Goal: Browse casually

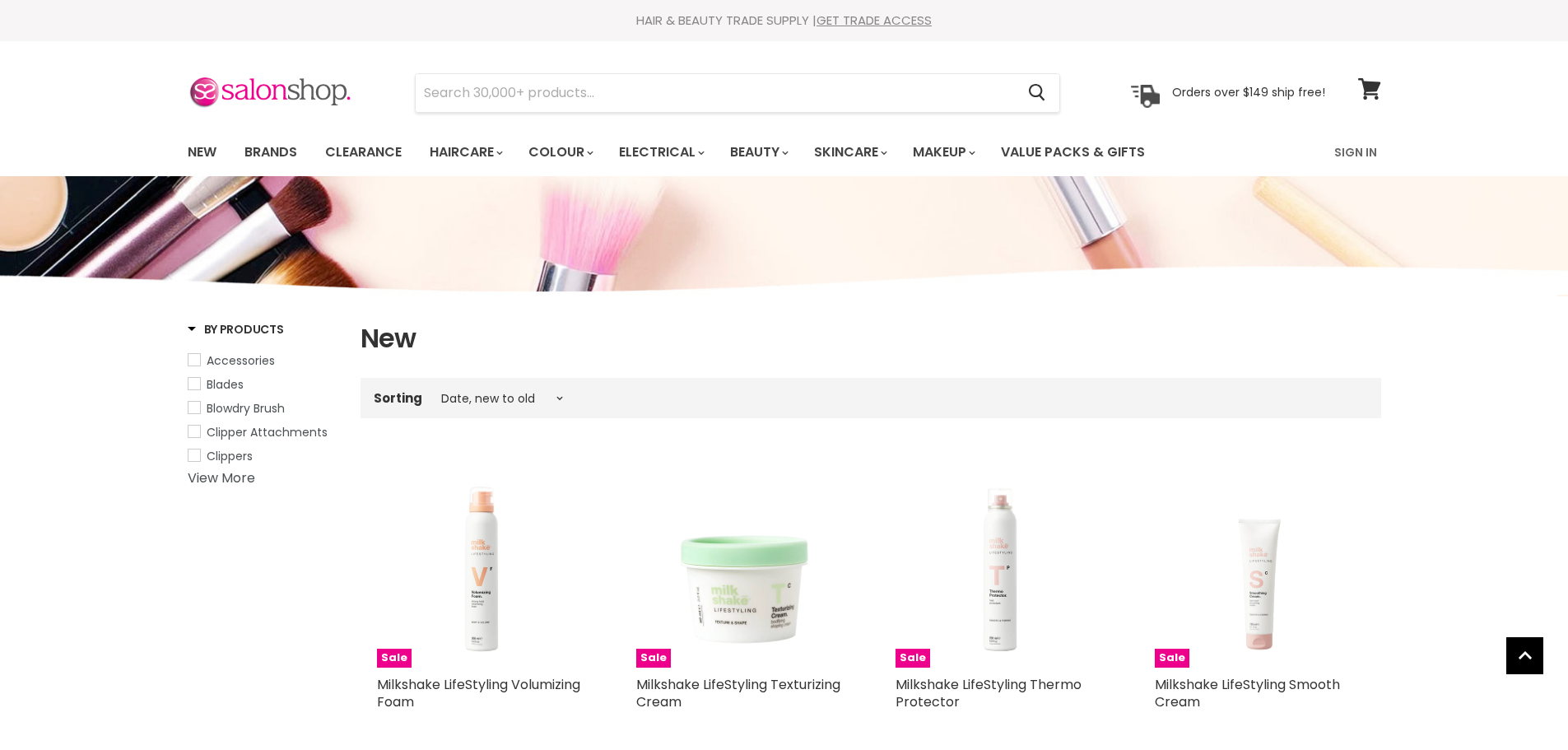
select select "created-descending"
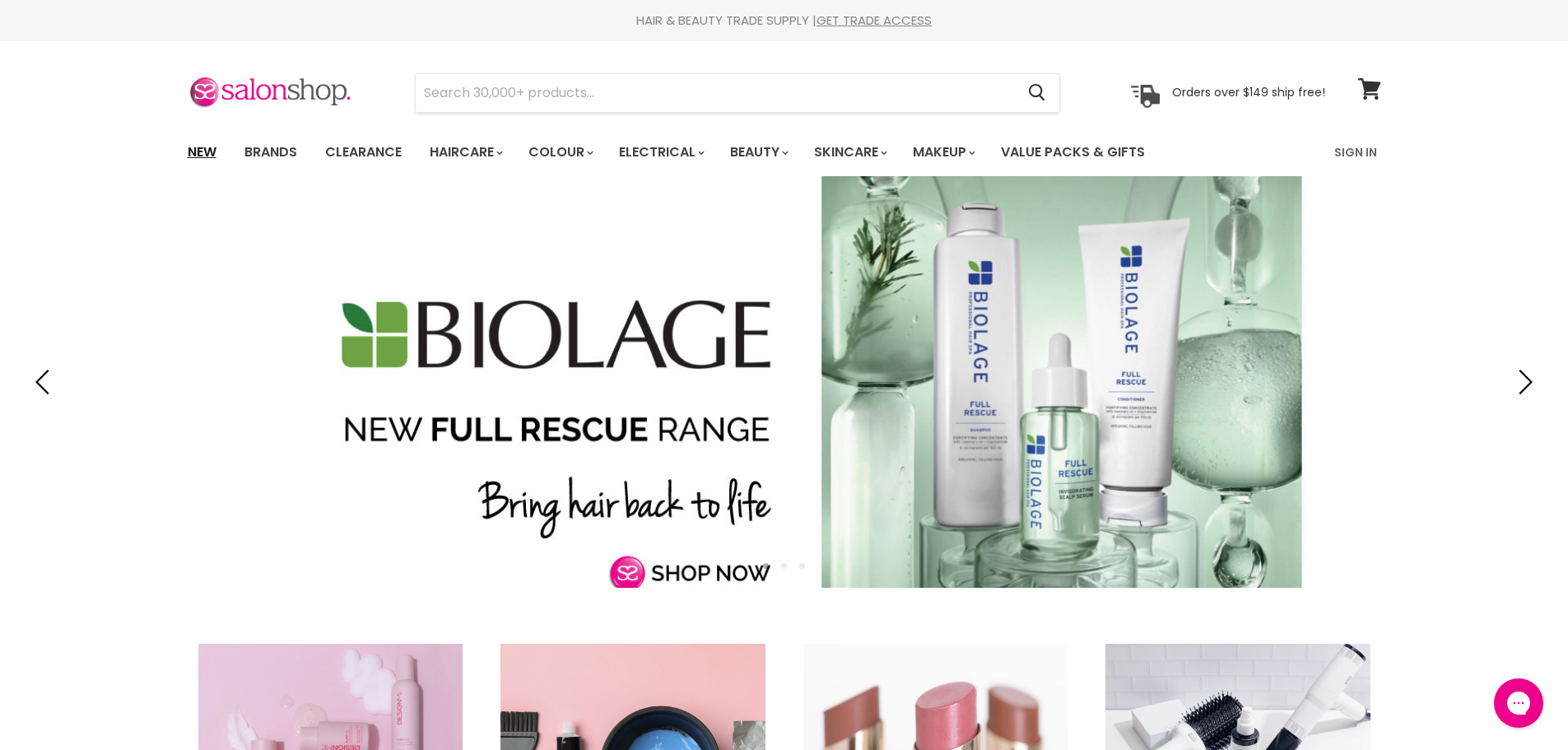
click at [198, 154] on link "New" at bounding box center [202, 152] width 54 height 35
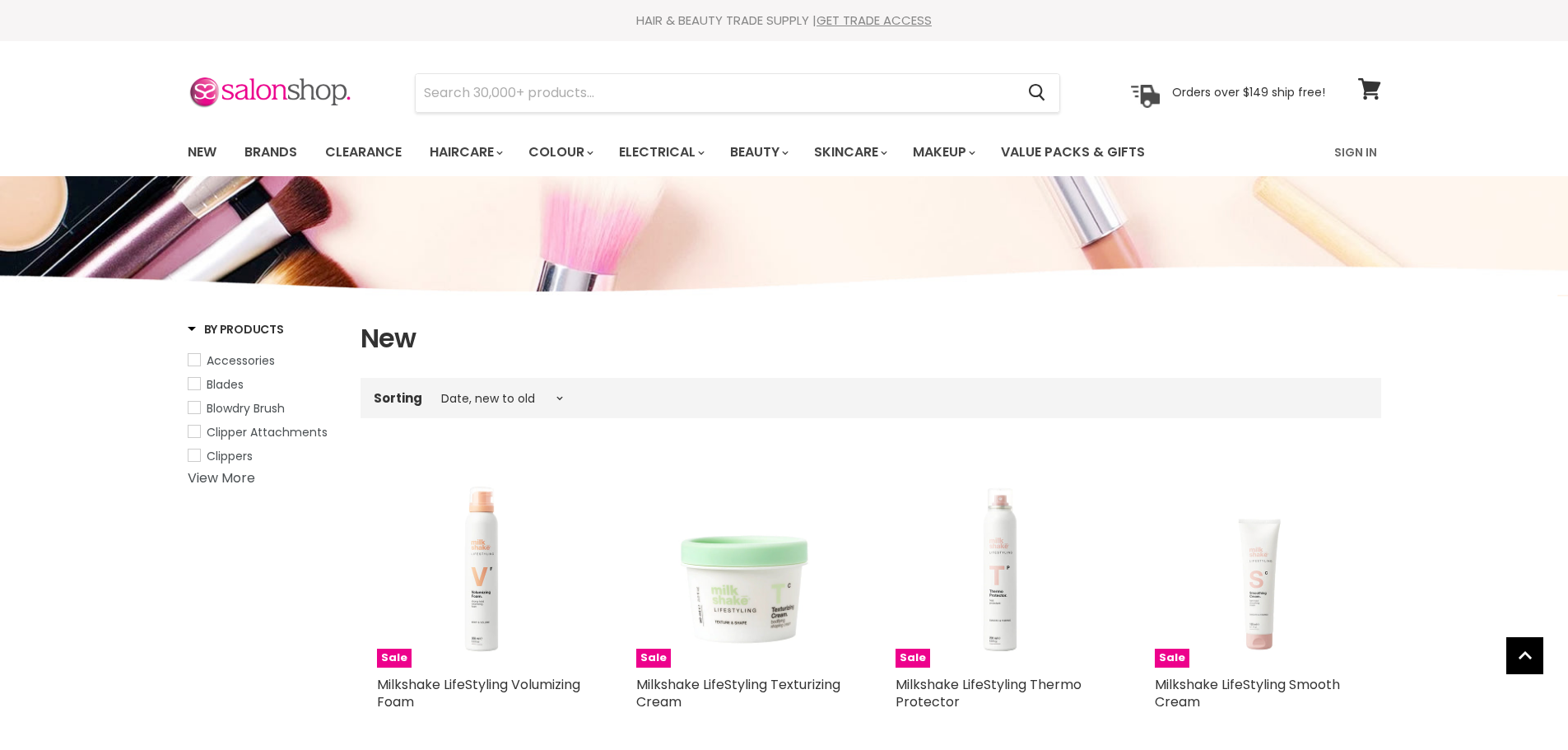
select select "created-descending"
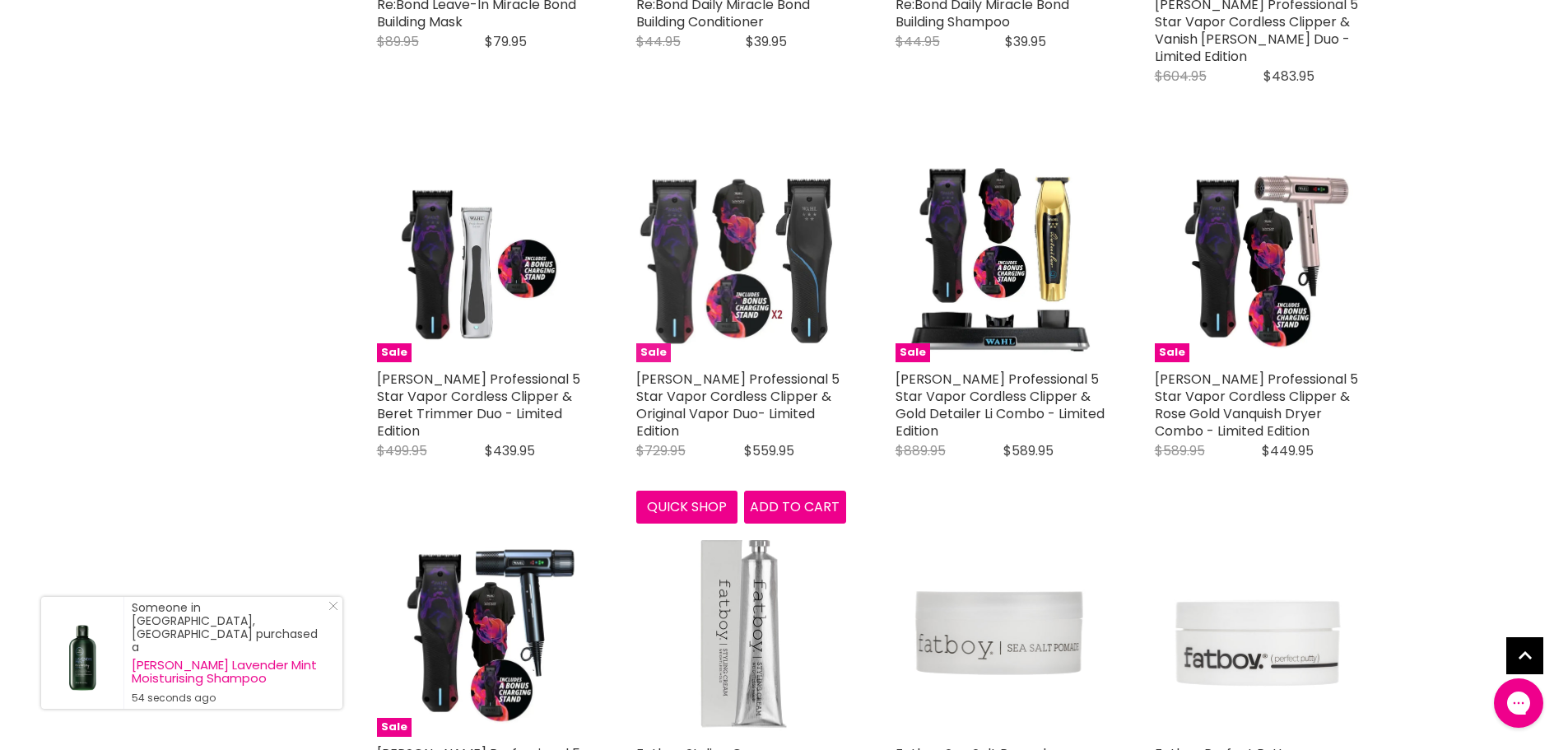
scroll to position [3785, 0]
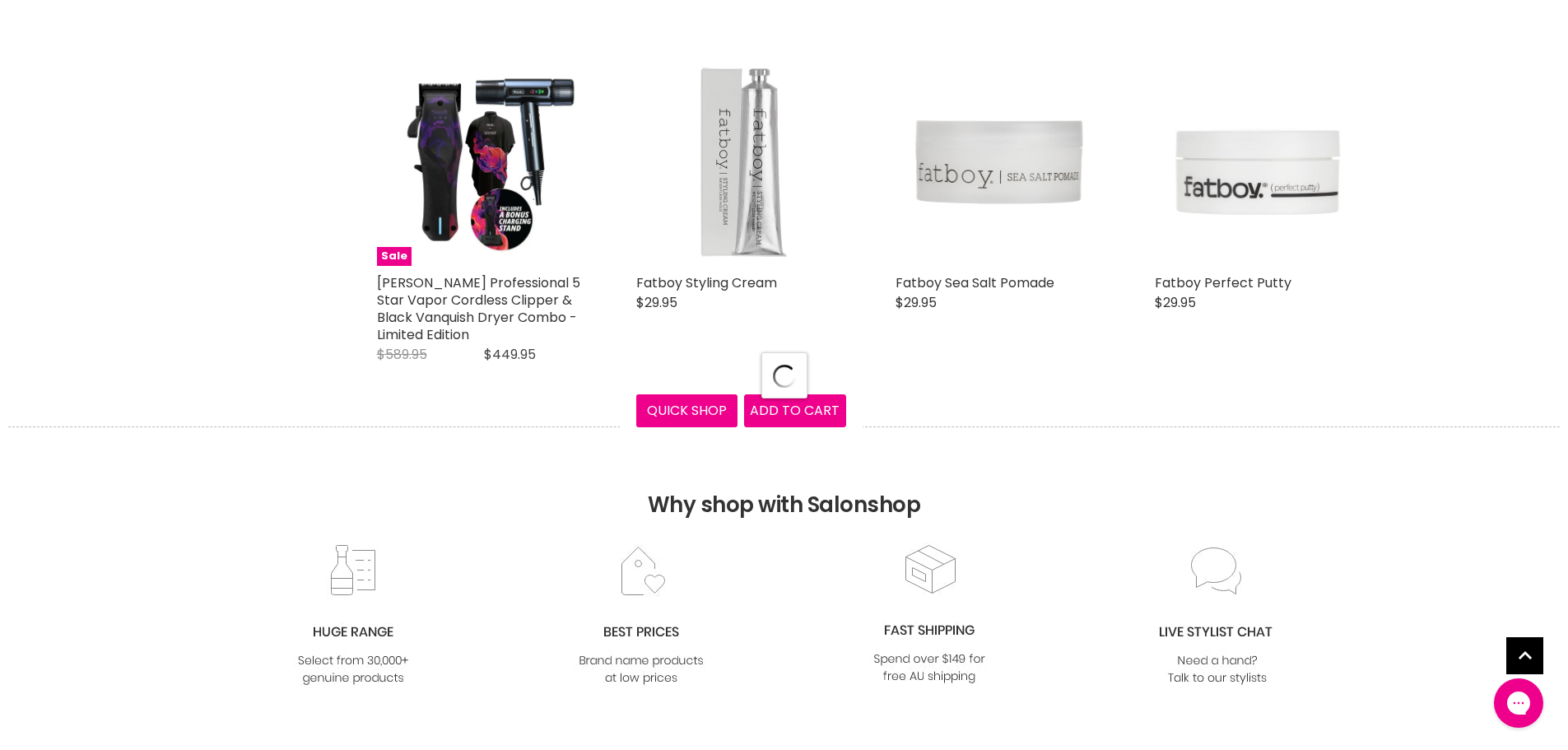
select select "created-descending"
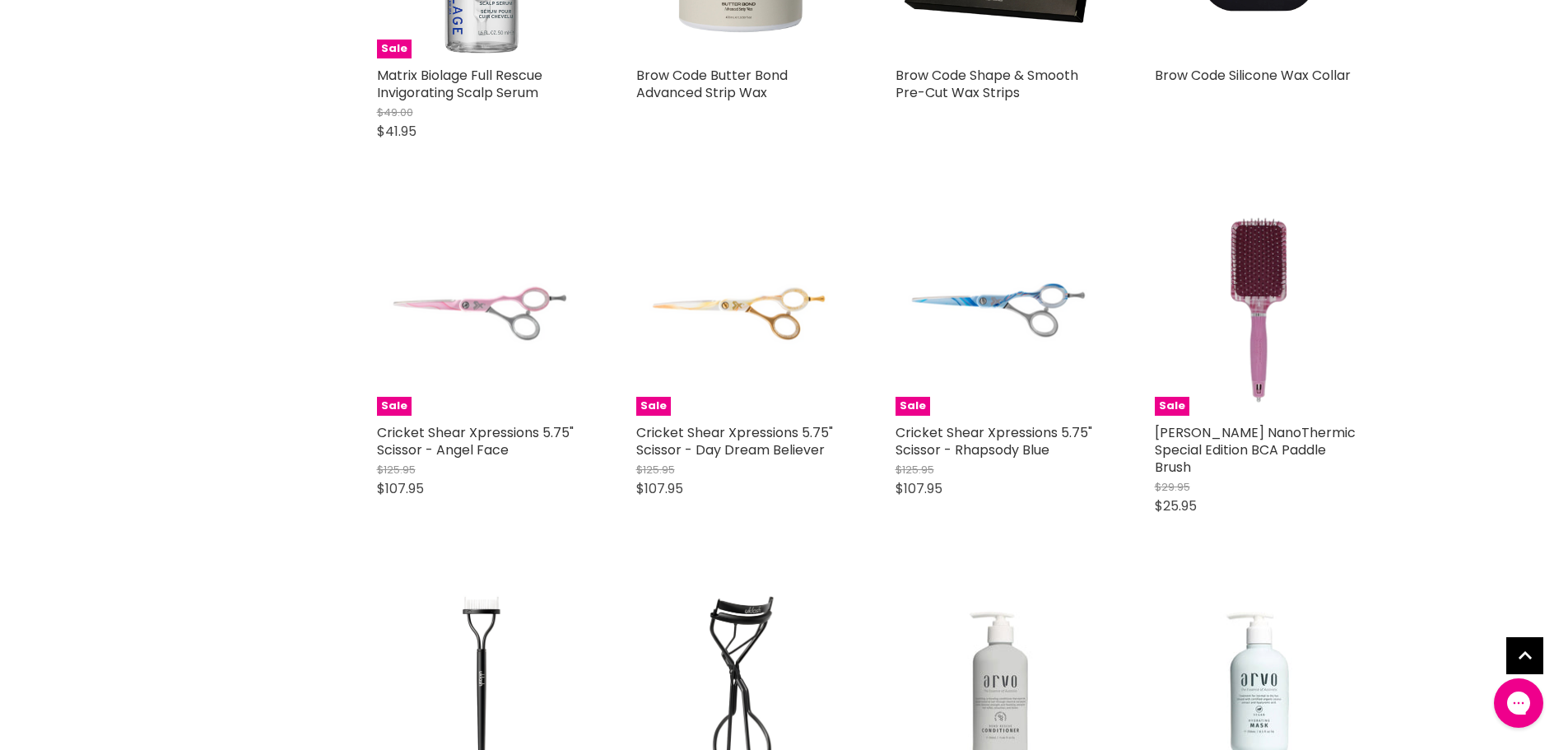
scroll to position [7736, 0]
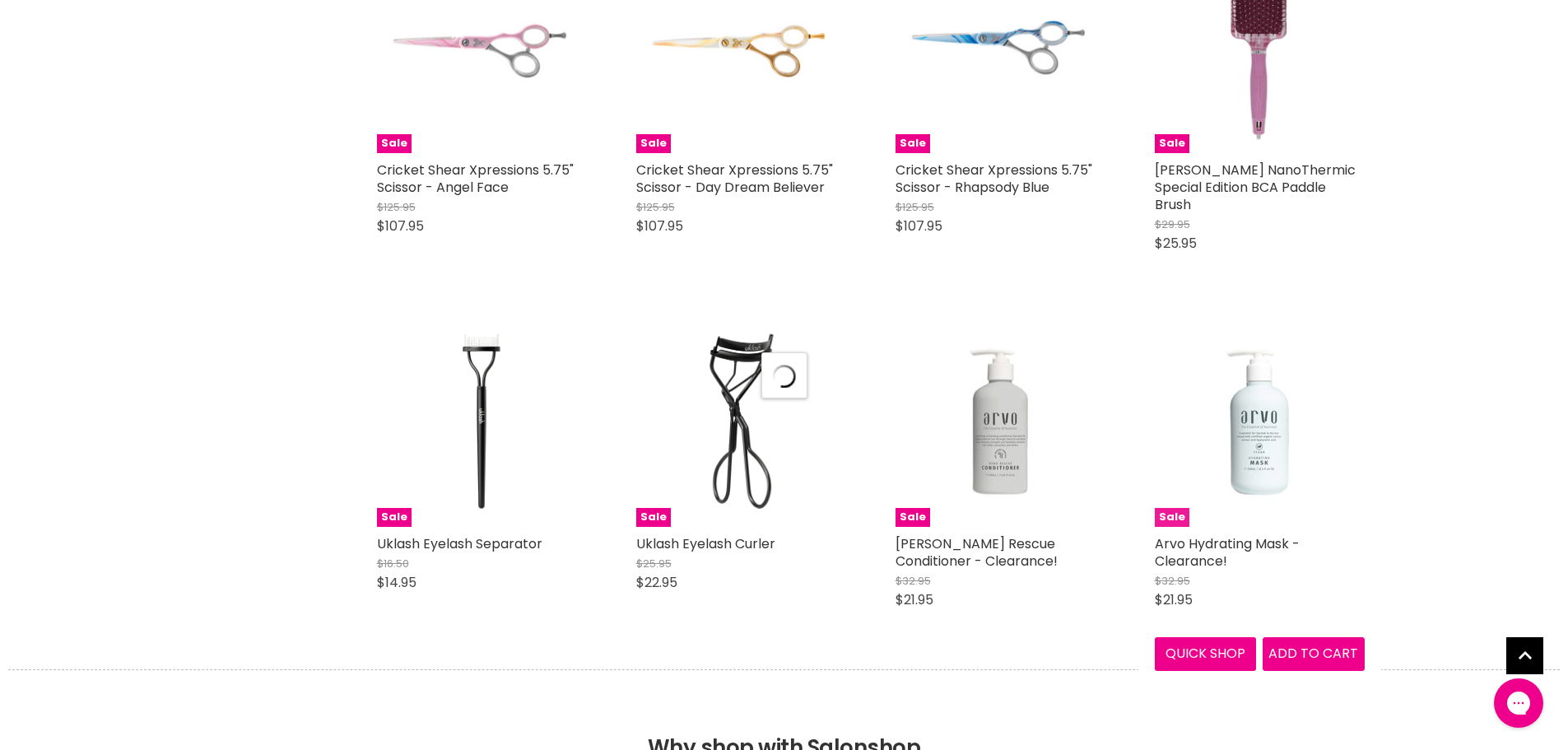
scroll to position [7983, 0]
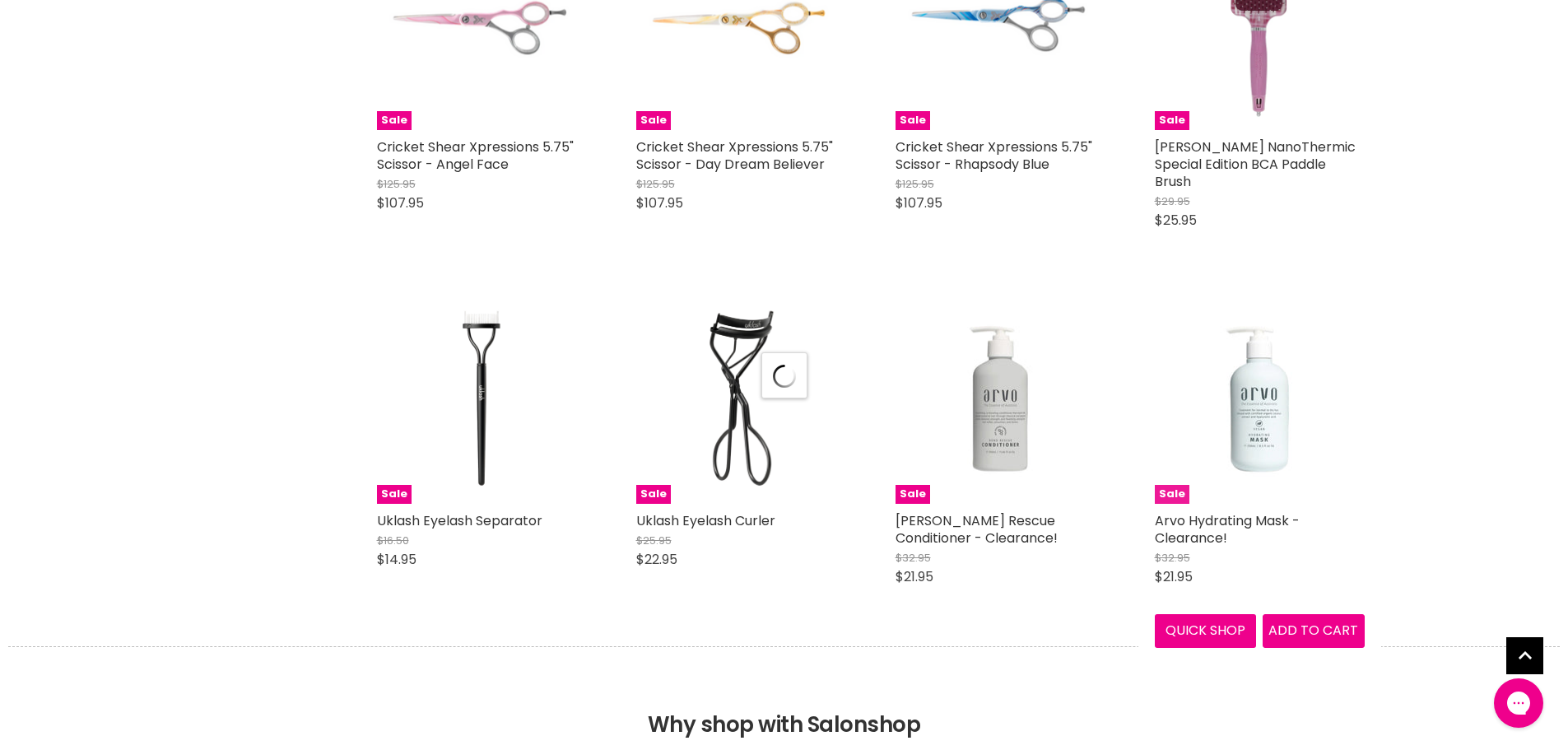
select select "created-descending"
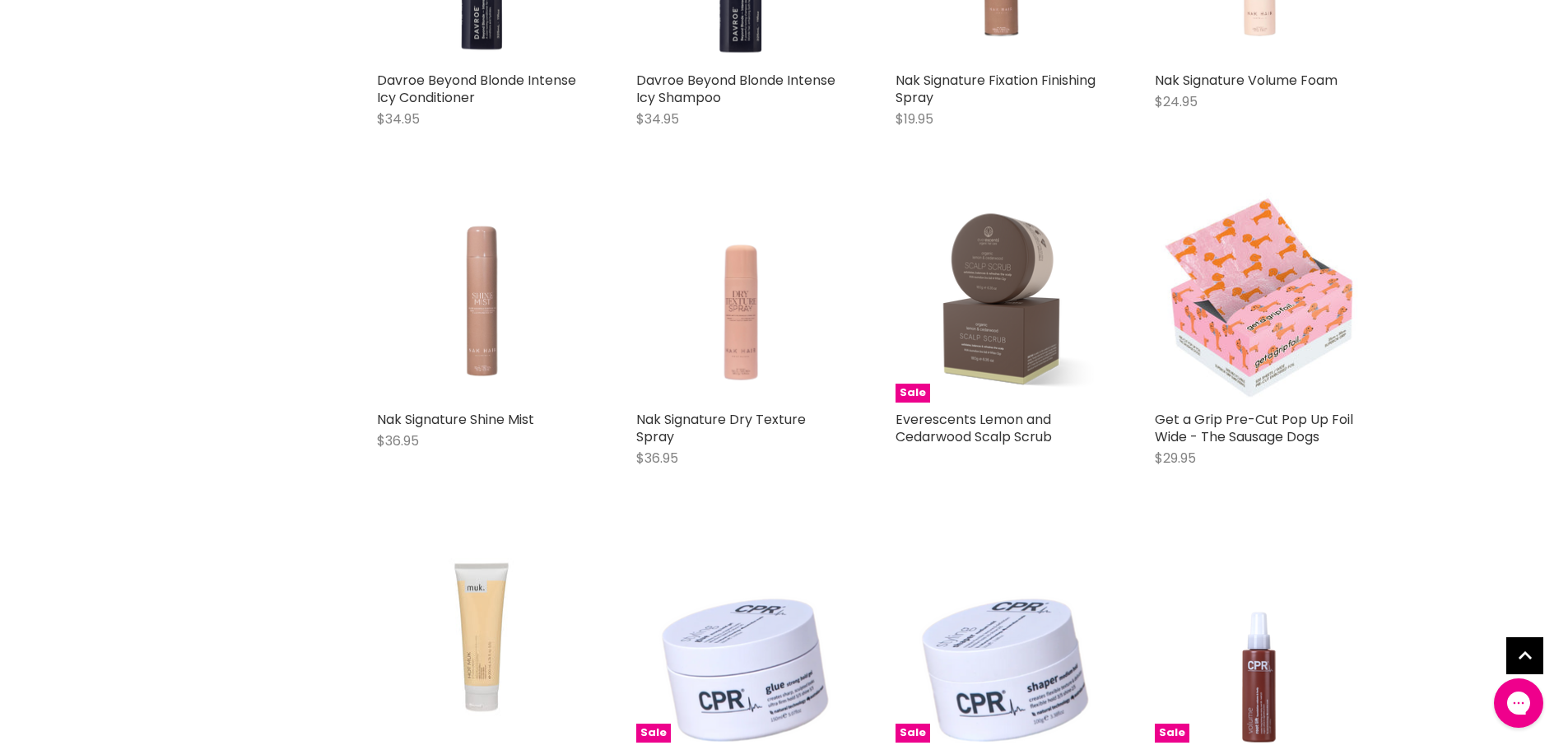
scroll to position [9300, 0]
